Goal: Task Accomplishment & Management: Complete application form

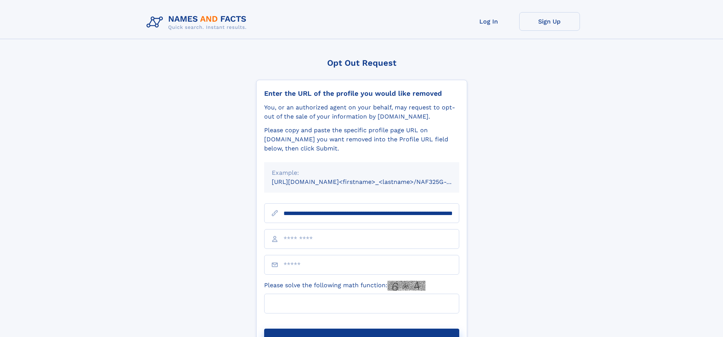
scroll to position [0, 81]
type input "**********"
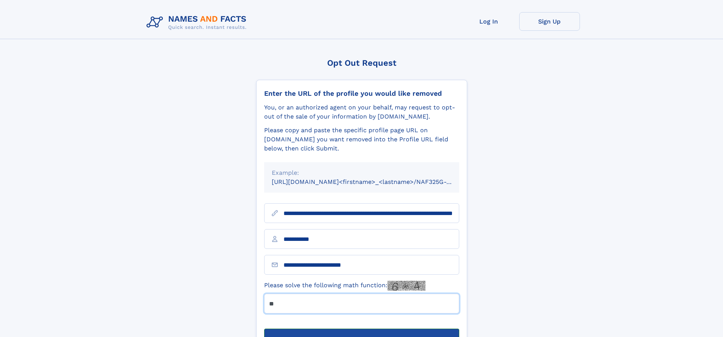
type input "**"
click at [361, 328] on button "Submit Opt Out Request" at bounding box center [361, 340] width 195 height 24
